Goal: Task Accomplishment & Management: Manage account settings

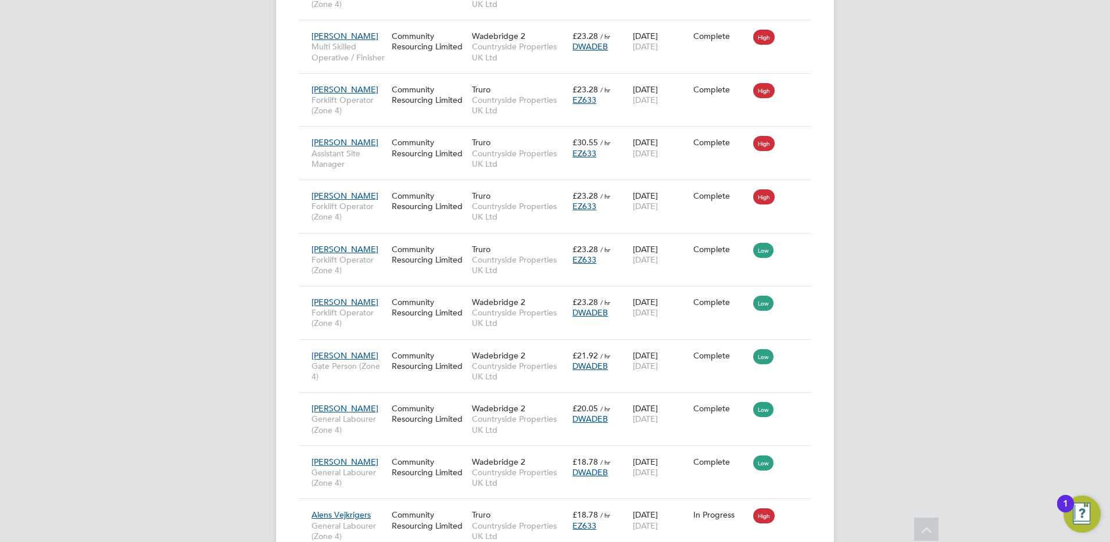
scroll to position [63, 0]
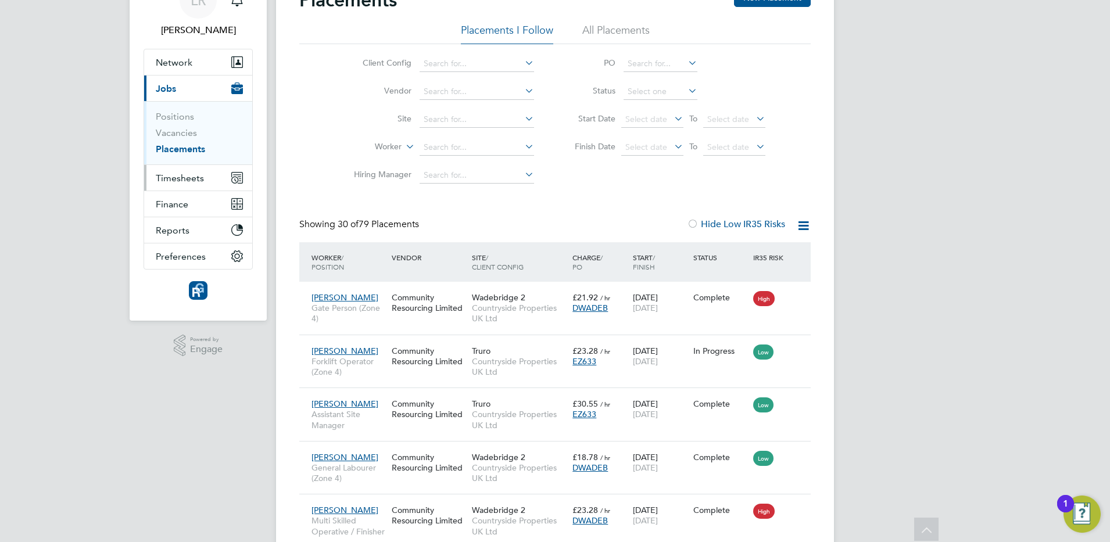
click at [183, 182] on span "Timesheets" at bounding box center [180, 178] width 48 height 11
click at [179, 177] on span "Timesheets" at bounding box center [180, 178] width 48 height 11
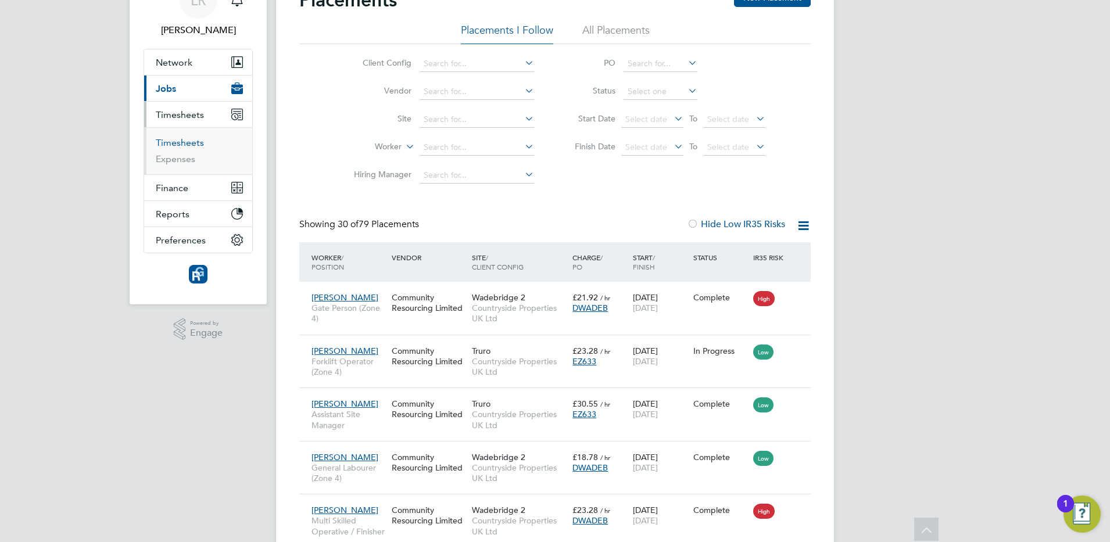
click at [180, 143] on link "Timesheets" at bounding box center [180, 142] width 48 height 11
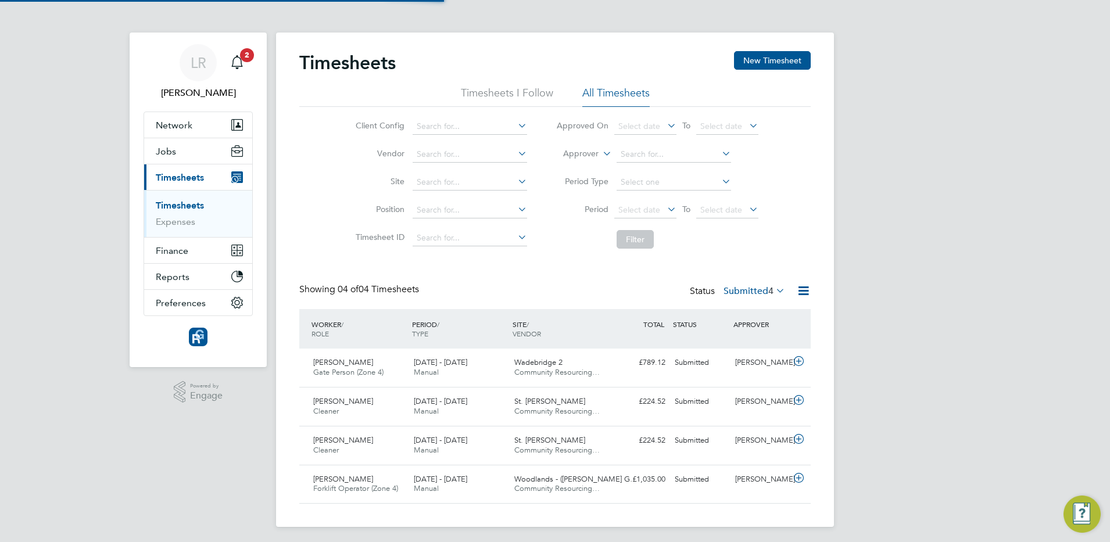
scroll to position [6, 6]
click at [797, 361] on icon at bounding box center [798, 361] width 15 height 9
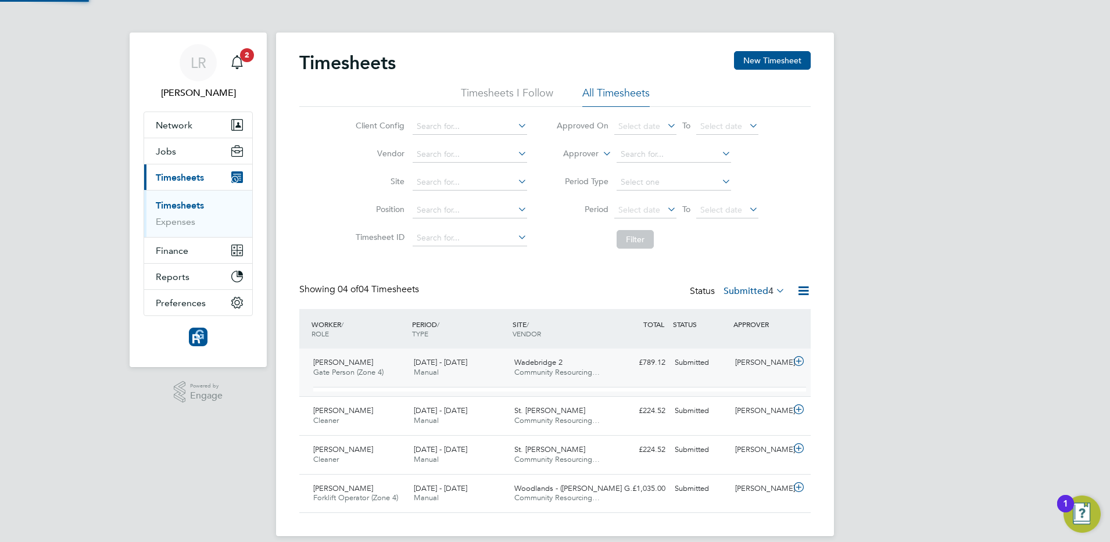
scroll to position [20, 113]
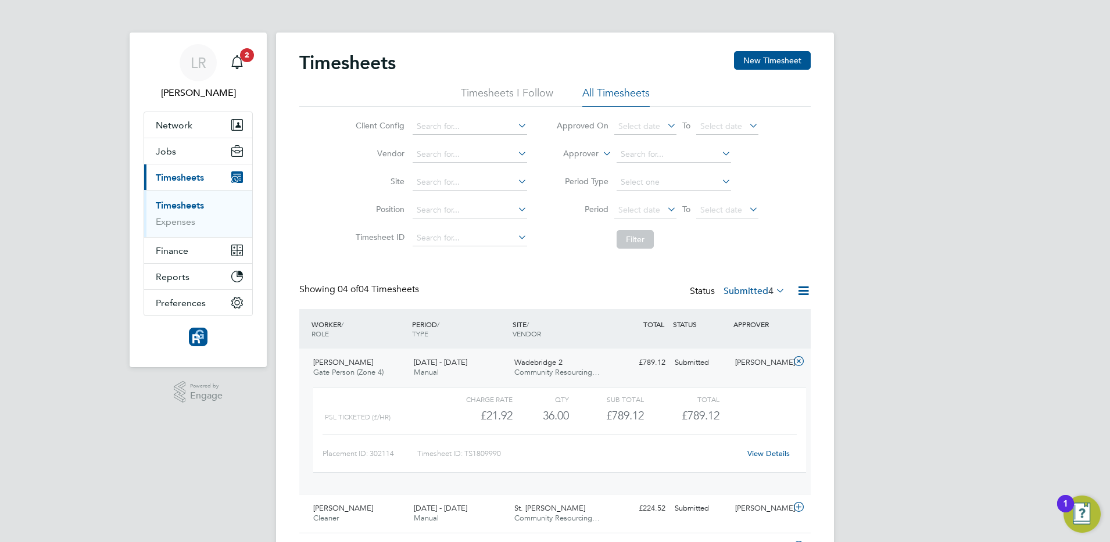
click at [759, 453] on link "View Details" at bounding box center [768, 454] width 42 height 10
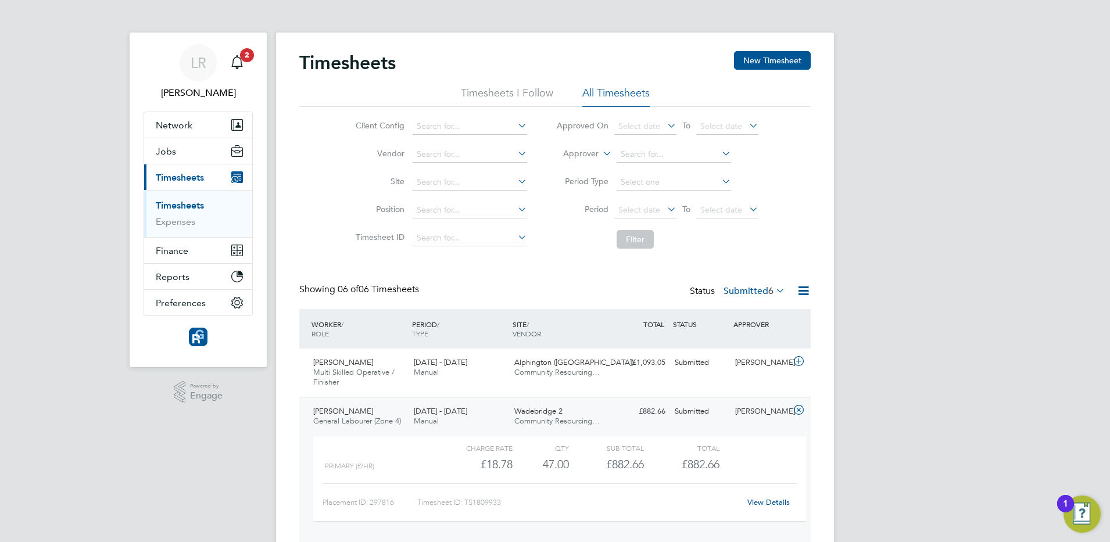
click at [798, 411] on icon at bounding box center [798, 410] width 15 height 9
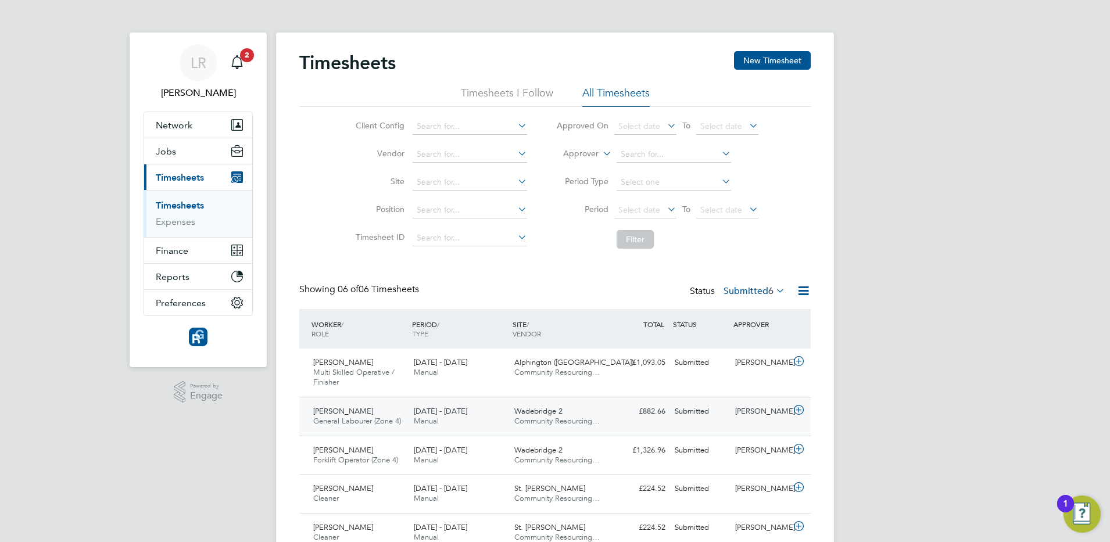
click at [798, 411] on icon at bounding box center [798, 410] width 15 height 9
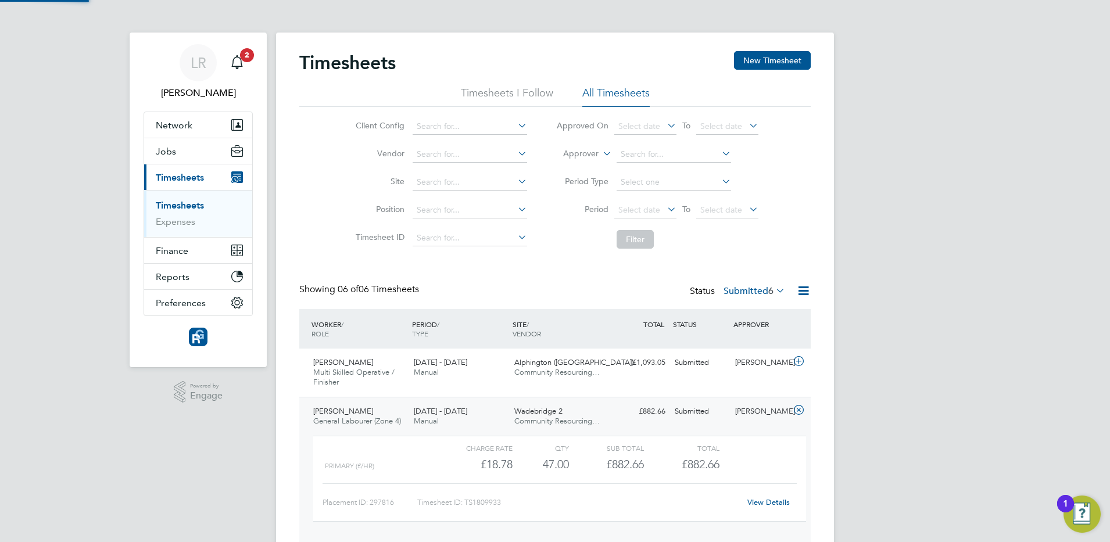
scroll to position [20, 113]
click at [763, 504] on link "View Details" at bounding box center [768, 502] width 42 height 10
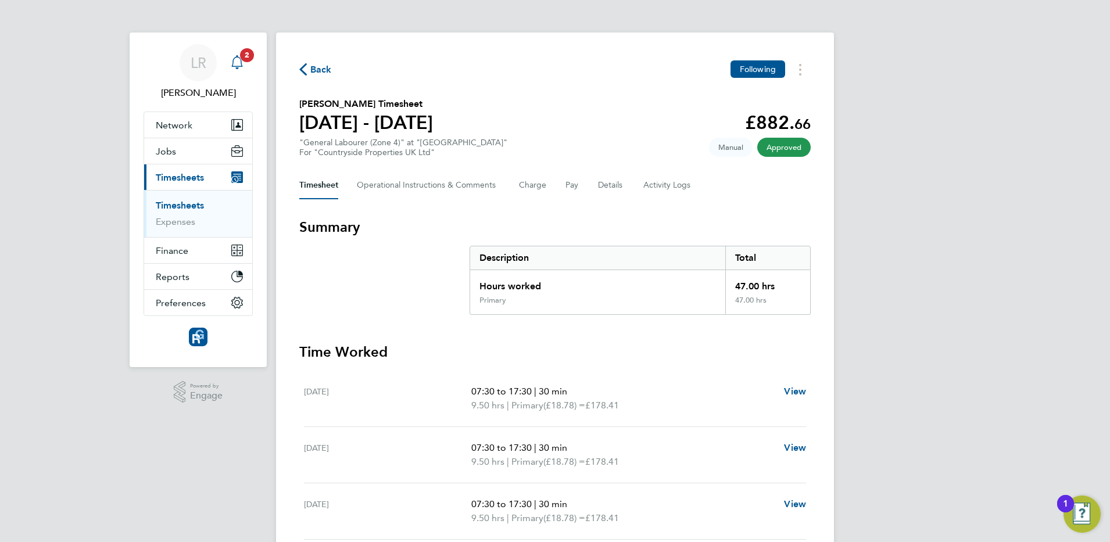
click at [239, 60] on icon "Main navigation" at bounding box center [237, 62] width 14 height 14
click at [612, 180] on button "Details" at bounding box center [611, 185] width 27 height 28
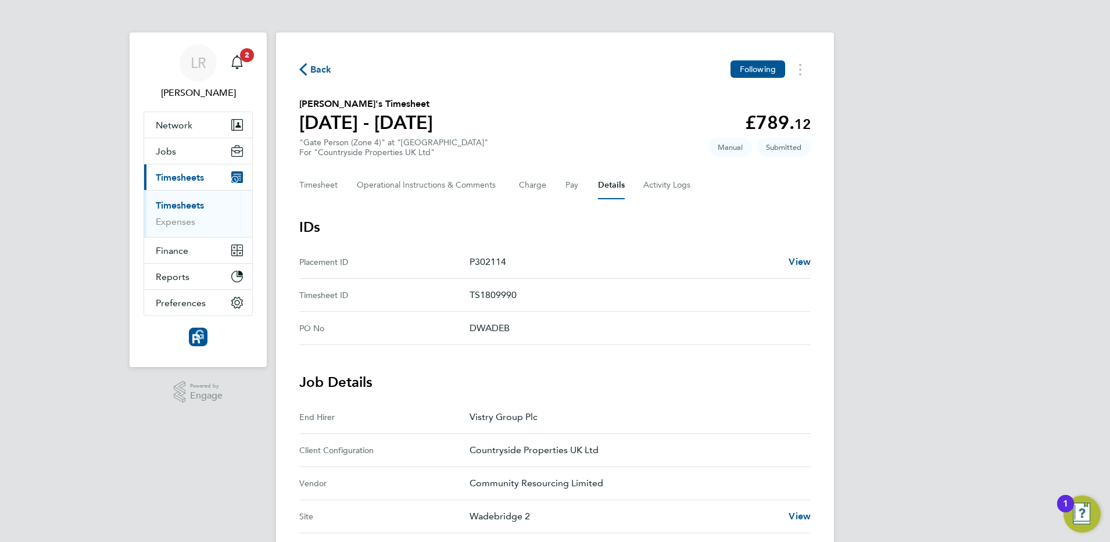
scroll to position [424, 0]
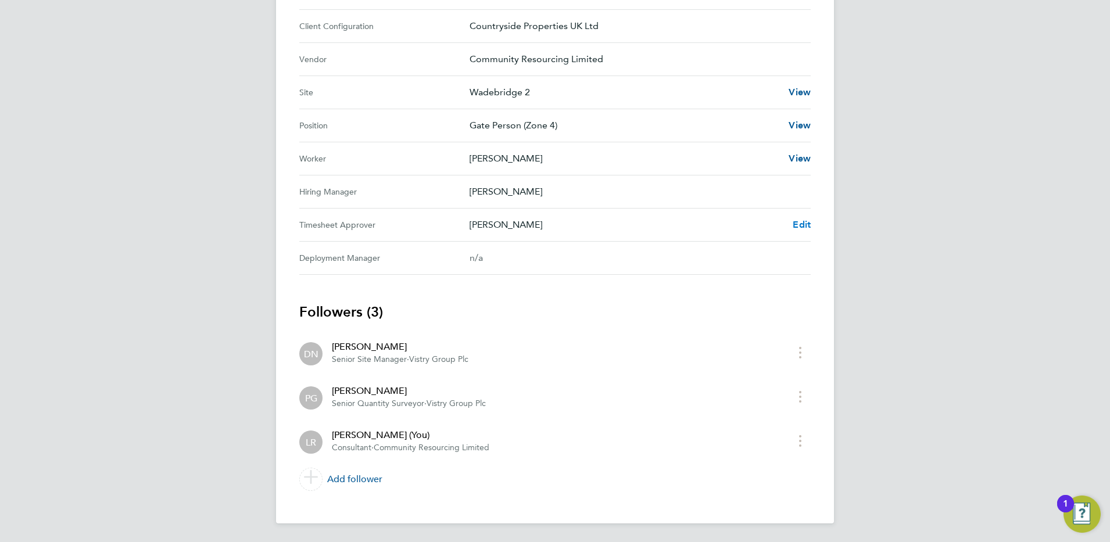
click at [802, 228] on span "Edit" at bounding box center [802, 224] width 18 height 11
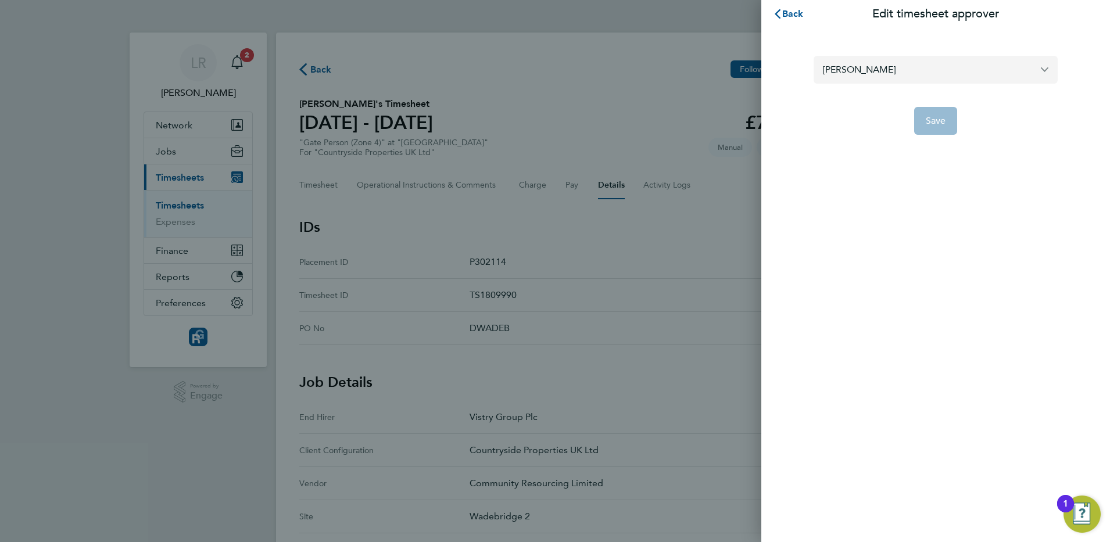
click at [879, 60] on input "David Noon" at bounding box center [935, 69] width 244 height 27
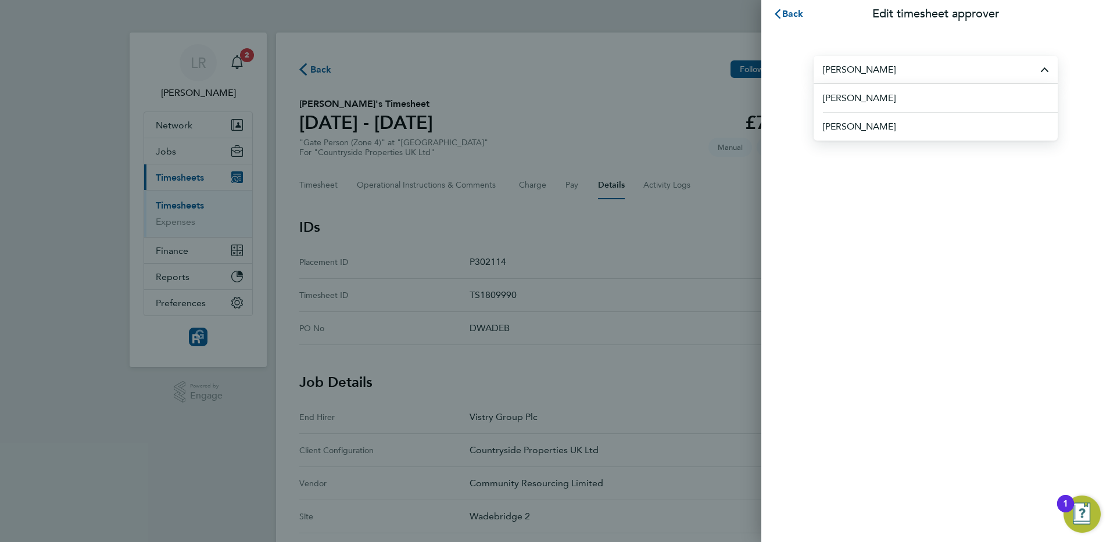
drag, startPoint x: 873, startPoint y: 83, endPoint x: 866, endPoint y: 94, distance: 12.8
click at [866, 94] on span "Paul Grayston" at bounding box center [859, 98] width 73 height 14
type input "Paul Grayston"
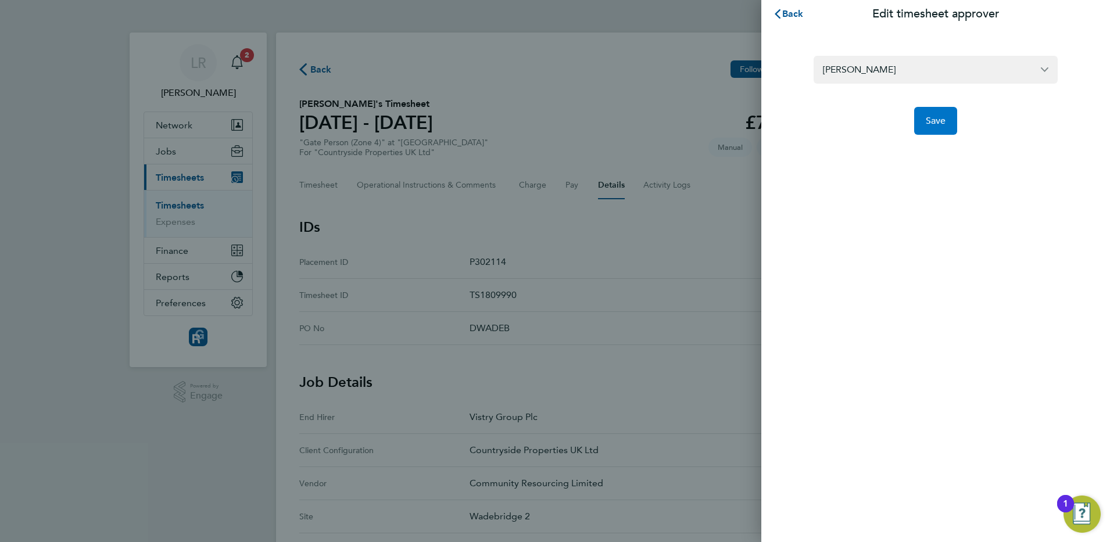
click at [918, 115] on button "Save" at bounding box center [936, 121] width 44 height 28
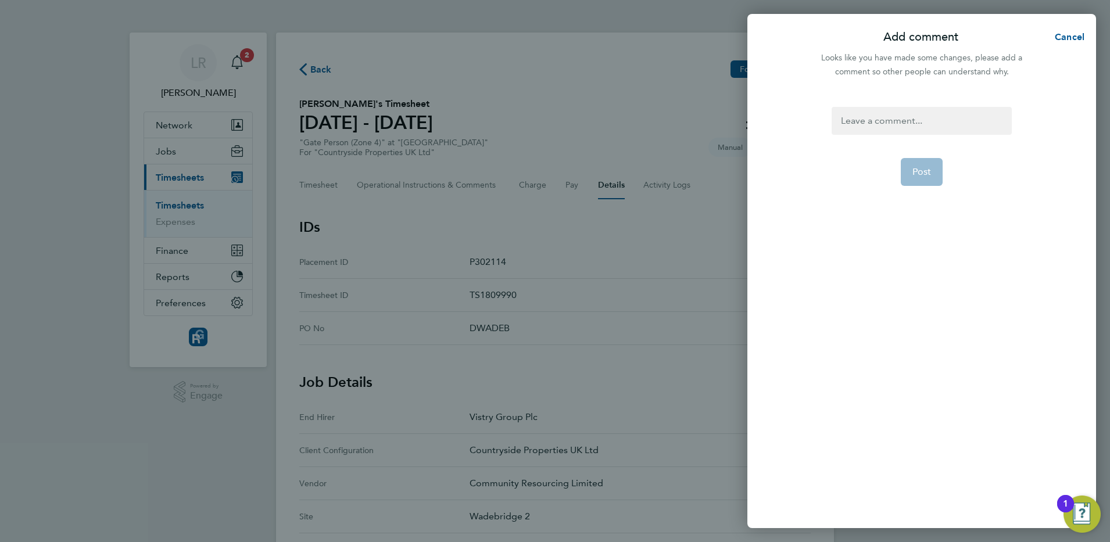
click at [894, 123] on div at bounding box center [921, 121] width 180 height 28
click at [917, 171] on span "Post" at bounding box center [921, 172] width 19 height 12
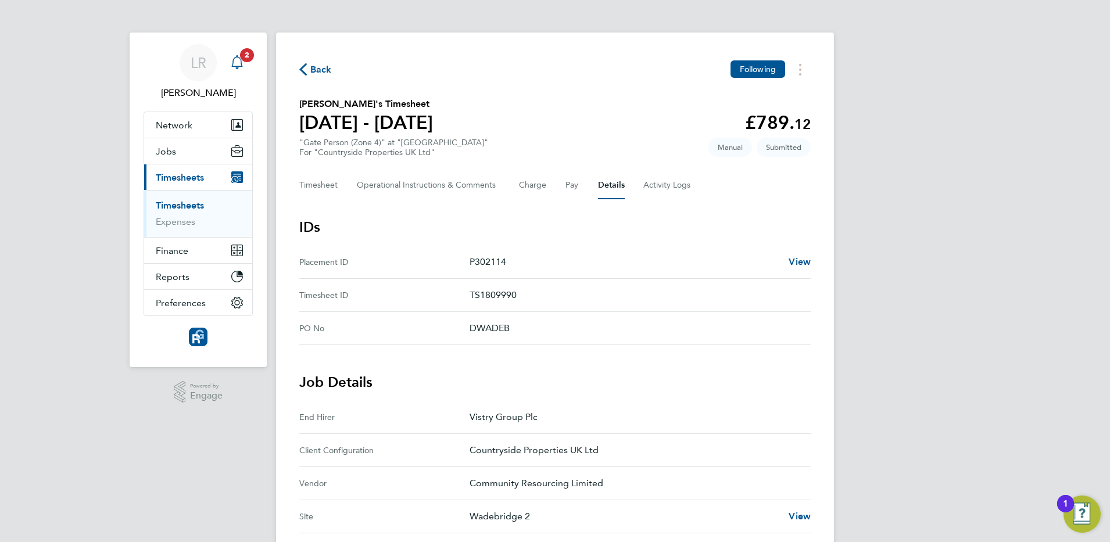
click at [238, 60] on icon "Main navigation" at bounding box center [237, 62] width 14 height 14
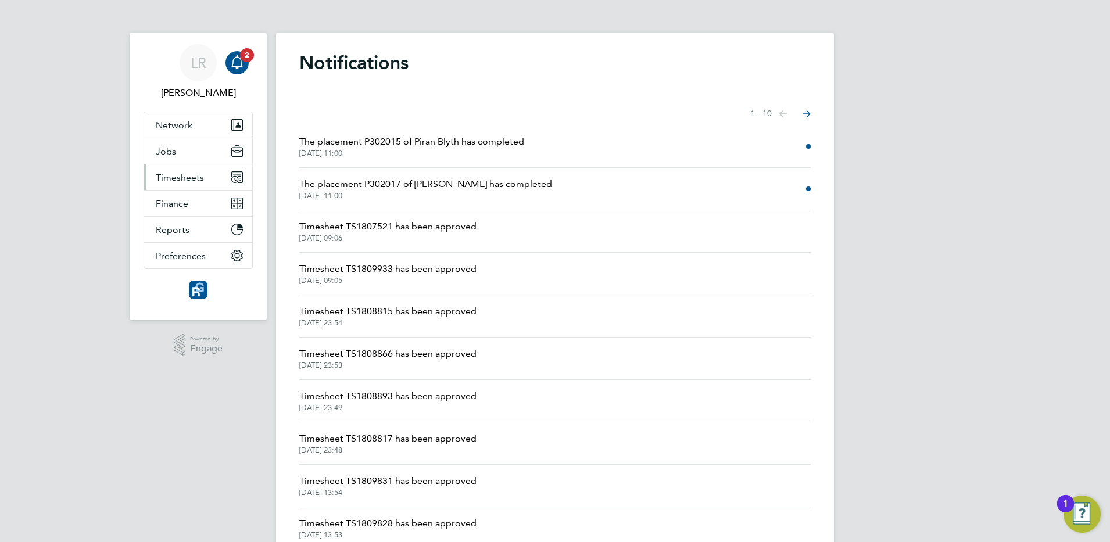
click at [190, 178] on span "Timesheets" at bounding box center [180, 177] width 48 height 11
